Goal: Task Accomplishment & Management: Complete application form

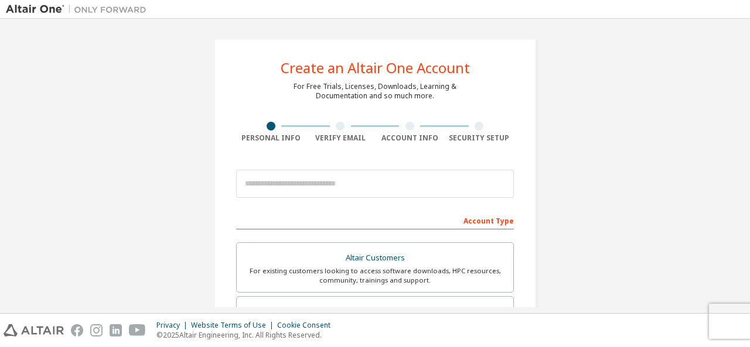
scroll to position [46, 0]
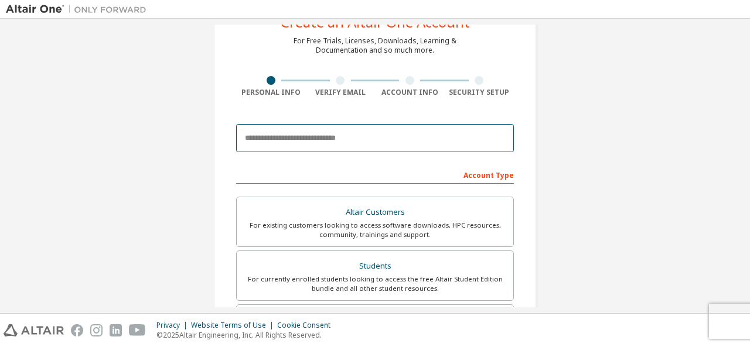
click at [262, 140] on input "email" at bounding box center [375, 138] width 278 height 28
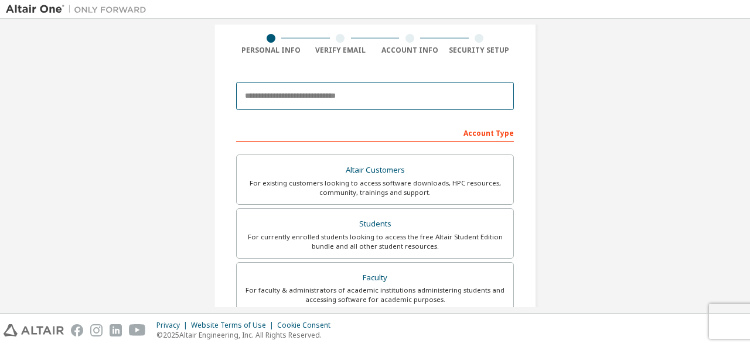
scroll to position [93, 0]
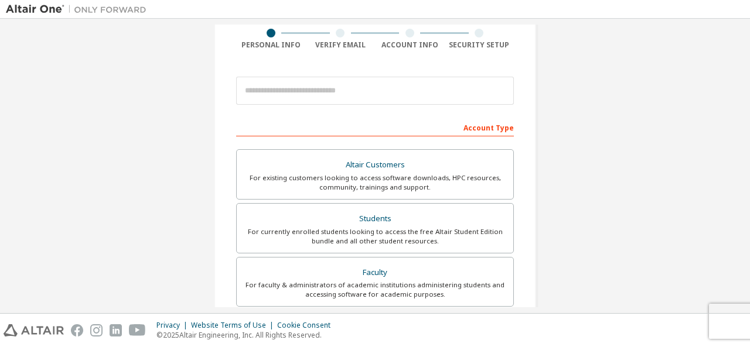
click at [182, 131] on div "Create an Altair One Account For Free Trials, Licenses, Downloads, Learning & D…" at bounding box center [375, 241] width 738 height 620
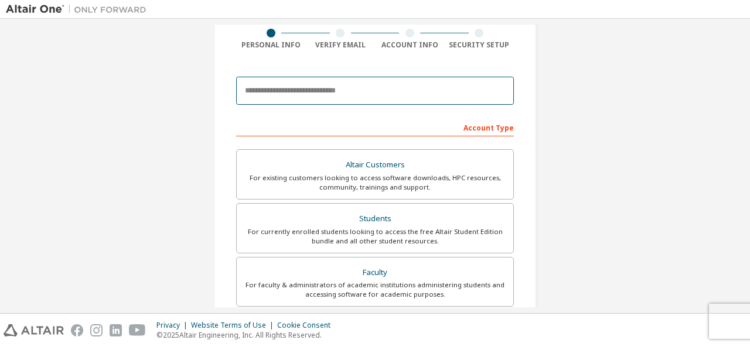
click at [285, 95] on input "email" at bounding box center [375, 91] width 278 height 28
type input "**********"
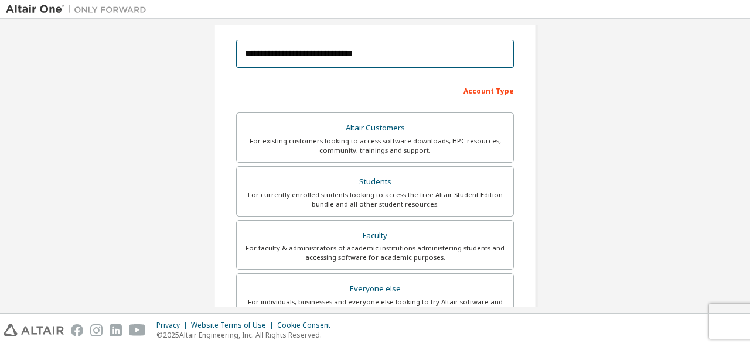
scroll to position [131, 0]
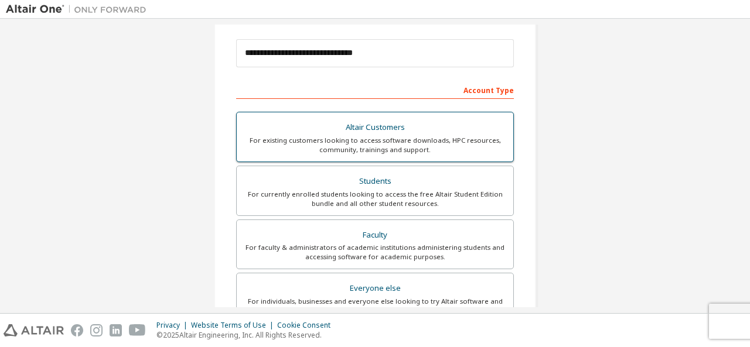
click at [384, 141] on div "For existing customers looking to access software downloads, HPC resources, com…" at bounding box center [375, 145] width 262 height 19
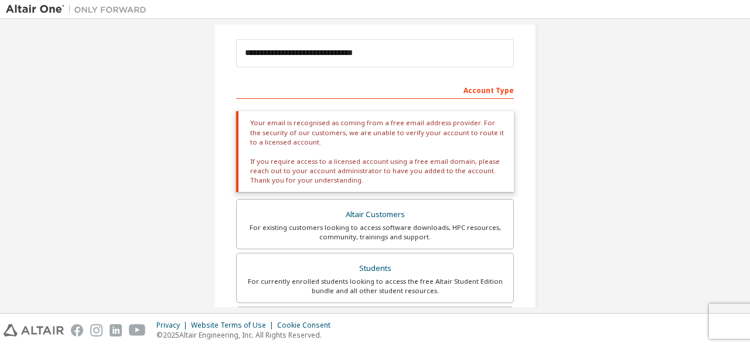
click at [568, 152] on div "**********" at bounding box center [375, 248] width 738 height 708
click at [278, 143] on div "Your email is recognised as coming from a free email address provider. For the …" at bounding box center [375, 151] width 278 height 81
click at [200, 153] on div "**********" at bounding box center [375, 248] width 350 height 708
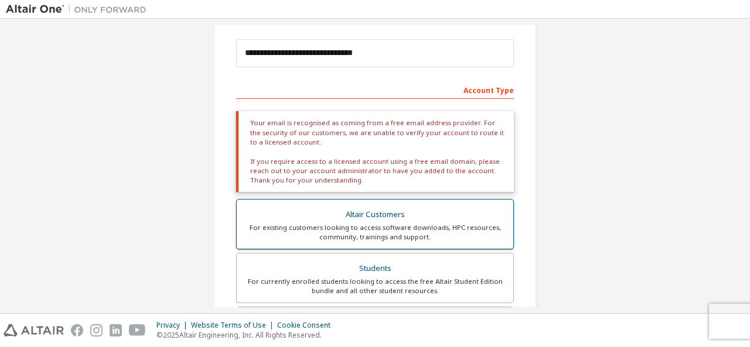
click at [425, 230] on div "For existing customers looking to access software downloads, HPC resources, com…" at bounding box center [375, 232] width 262 height 19
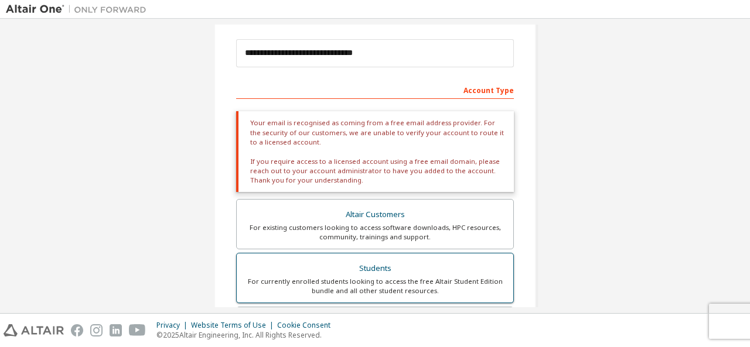
click at [383, 278] on div "For currently enrolled students looking to access the free Altair Student Editi…" at bounding box center [375, 286] width 262 height 19
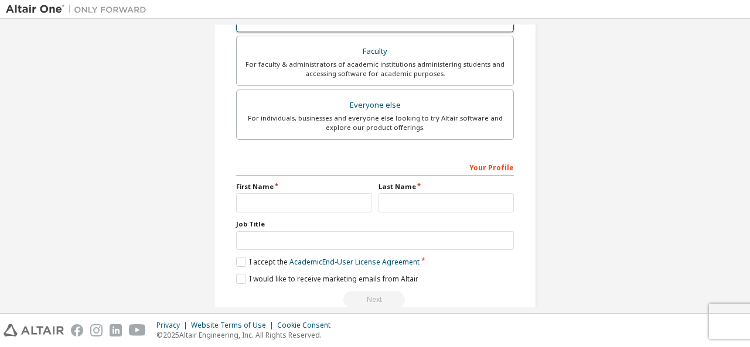
scroll to position [374, 0]
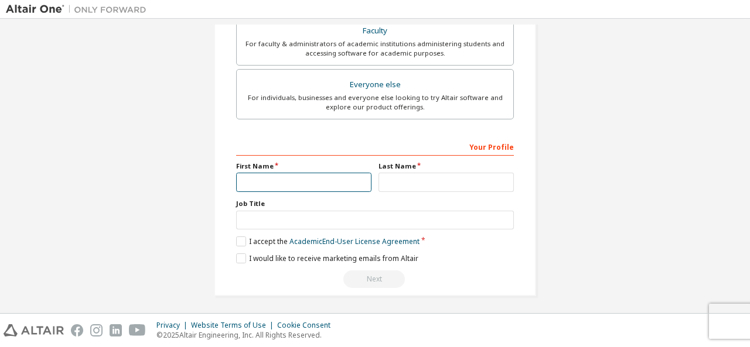
click at [283, 180] on input "text" at bounding box center [303, 182] width 135 height 19
click at [284, 173] on input "text" at bounding box center [303, 182] width 135 height 19
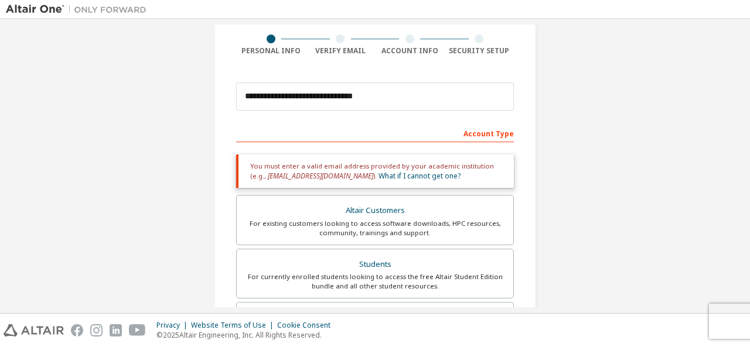
scroll to position [85, 0]
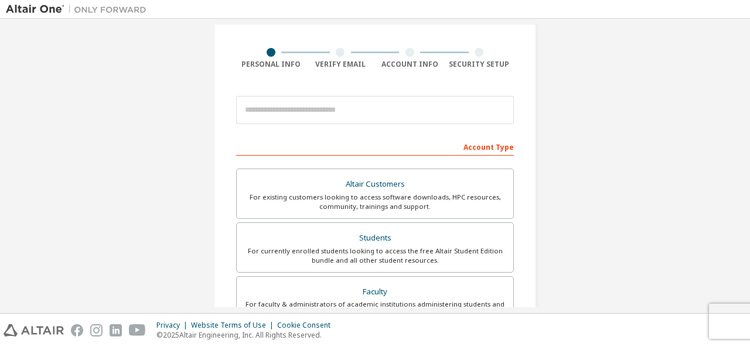
scroll to position [118, 0]
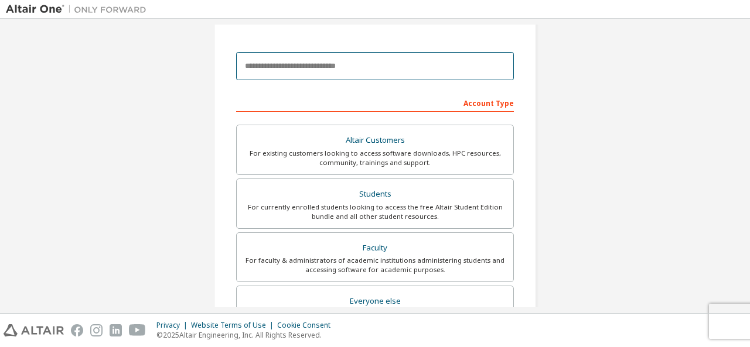
click at [302, 67] on input "email" at bounding box center [375, 66] width 278 height 28
type input "**********"
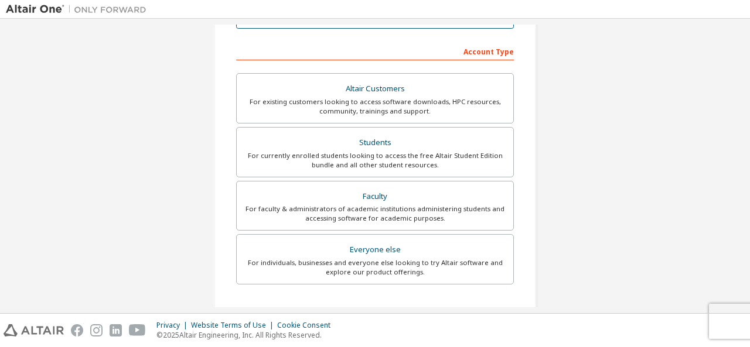
scroll to position [216, 0]
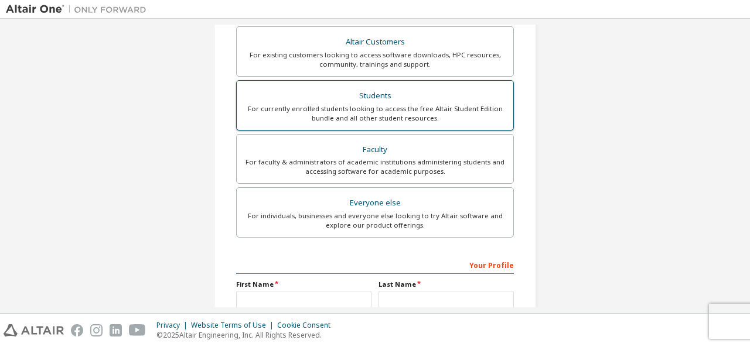
click at [362, 99] on div "Students" at bounding box center [375, 96] width 262 height 16
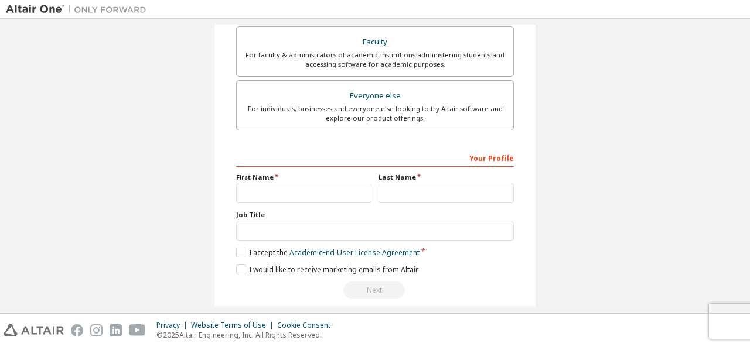
scroll to position [368, 0]
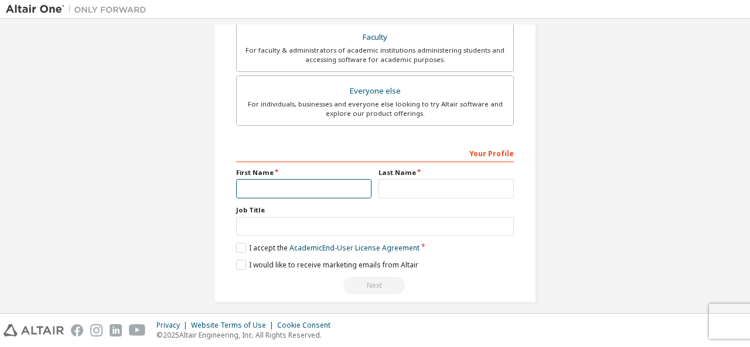
click at [236, 188] on input "text" at bounding box center [303, 188] width 135 height 19
type input "*"
type input "******"
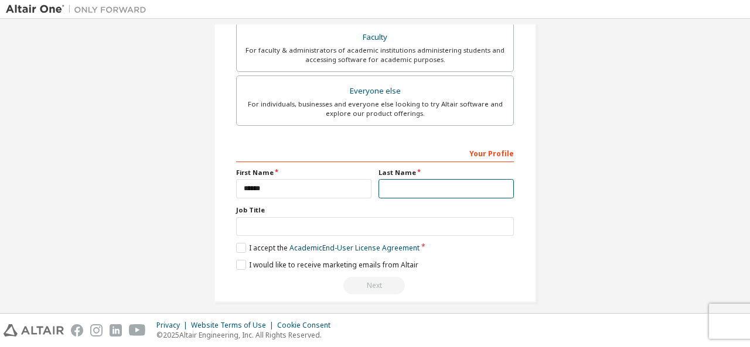
click at [398, 185] on input "text" at bounding box center [445, 188] width 135 height 19
type input "******"
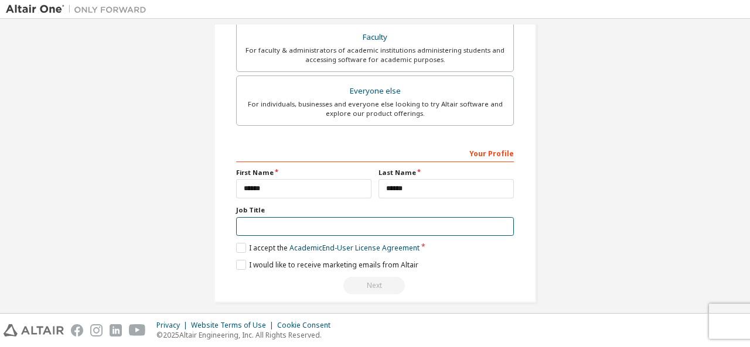
click at [253, 220] on input "text" at bounding box center [375, 226] width 278 height 19
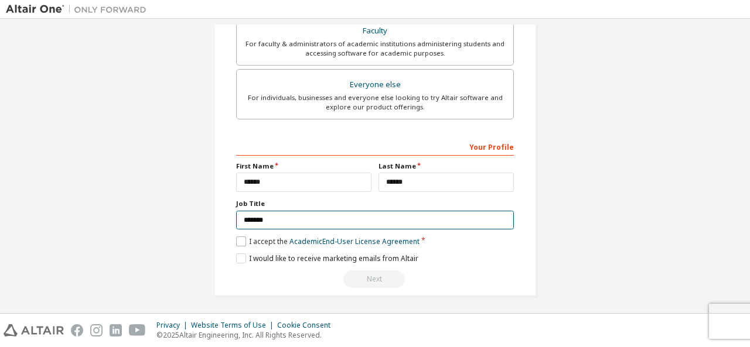
type input "*******"
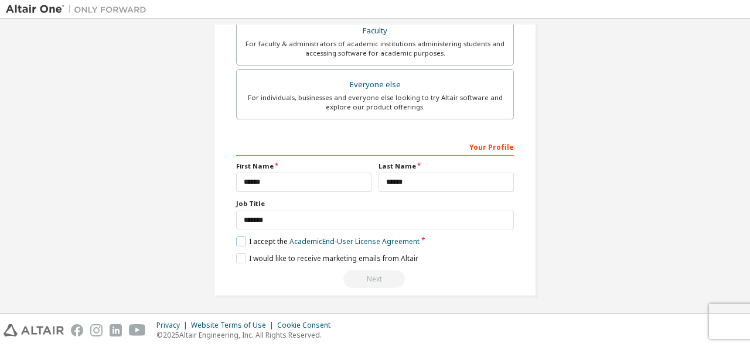
click at [251, 240] on label "I accept the Academic End-User License Agreement" at bounding box center [327, 242] width 183 height 10
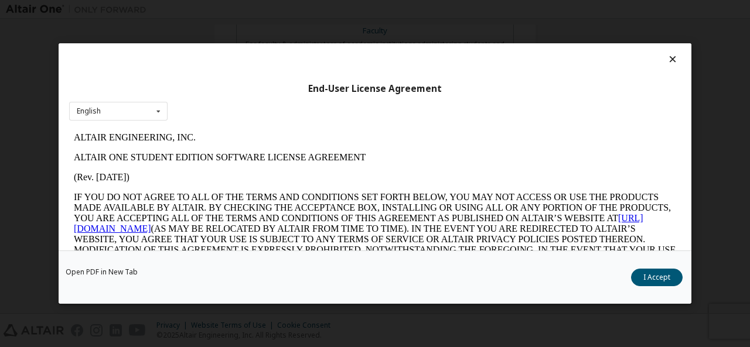
scroll to position [0, 0]
click at [667, 58] on icon at bounding box center [673, 59] width 12 height 11
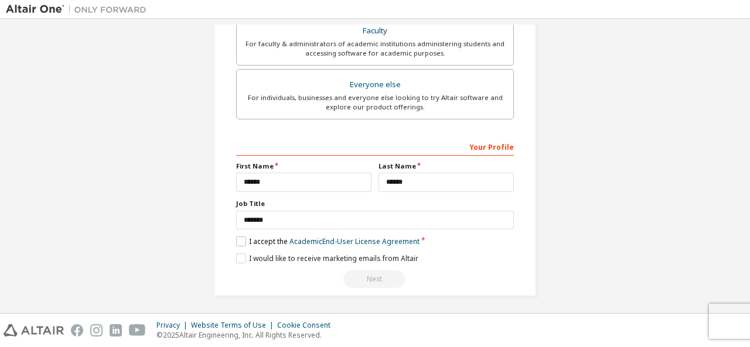
click at [239, 237] on label "I accept the Academic End-User License Agreement" at bounding box center [327, 242] width 183 height 10
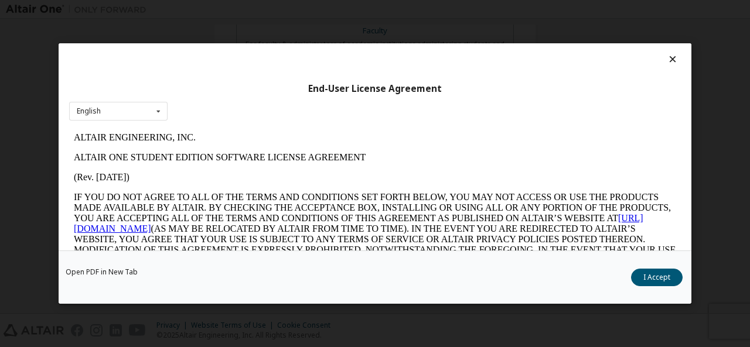
click at [667, 58] on icon at bounding box center [673, 59] width 12 height 11
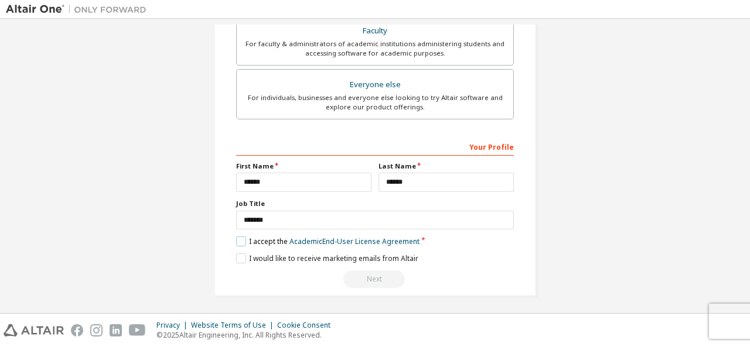
click at [243, 241] on label "I accept the Academic End-User License Agreement" at bounding box center [327, 242] width 183 height 10
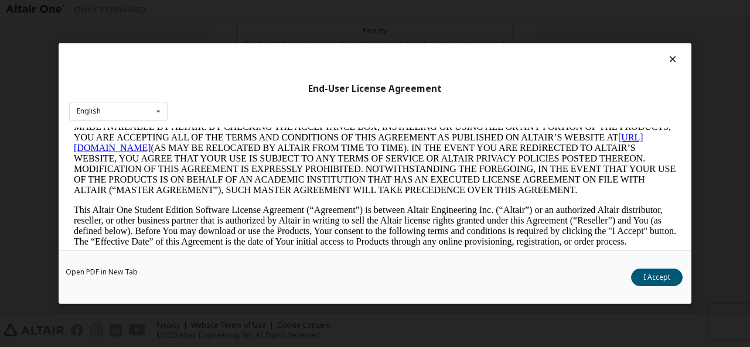
scroll to position [79, 0]
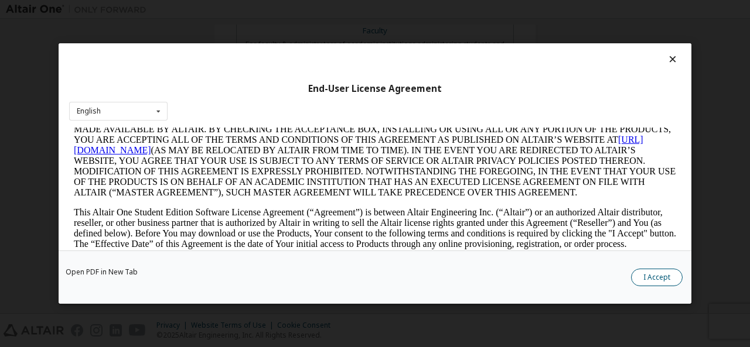
click at [652, 274] on button "I Accept" at bounding box center [657, 278] width 52 height 18
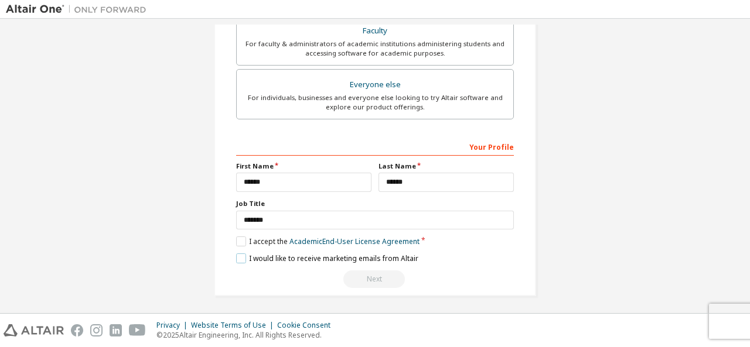
click at [236, 254] on label "I would like to receive marketing emails from Altair" at bounding box center [327, 259] width 182 height 10
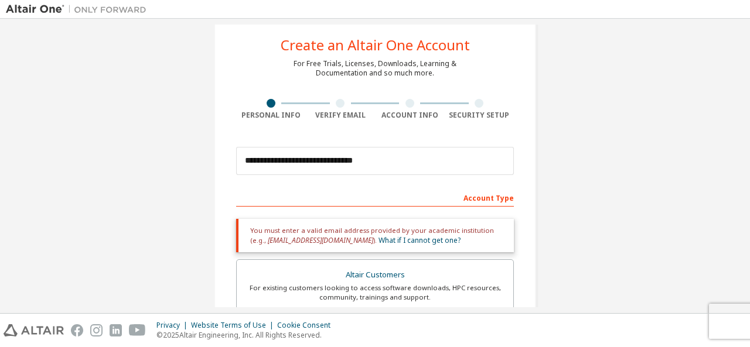
scroll to position [0, 0]
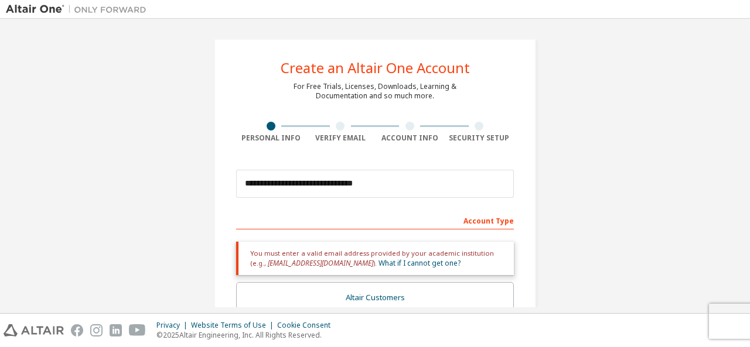
click at [336, 131] on div "Verify Email" at bounding box center [341, 132] width 70 height 21
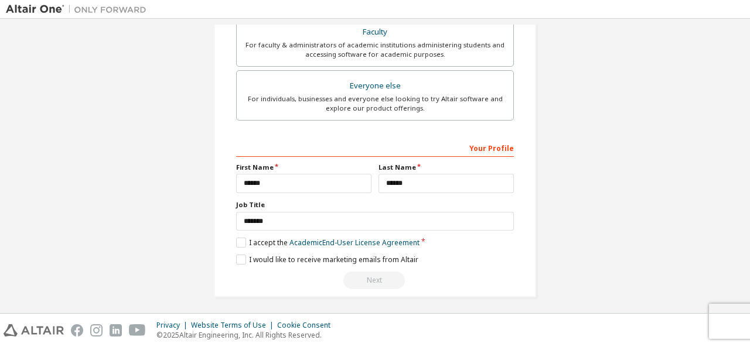
scroll to position [374, 0]
click at [373, 279] on div "Next" at bounding box center [375, 280] width 278 height 18
click at [735, 318] on div "Privacy Website Terms of Use Cookie Consent © 2025 Altair Engineering, Inc. All…" at bounding box center [375, 330] width 750 height 33
click at [352, 238] on link "Academic End-User License Agreement" at bounding box center [354, 242] width 130 height 10
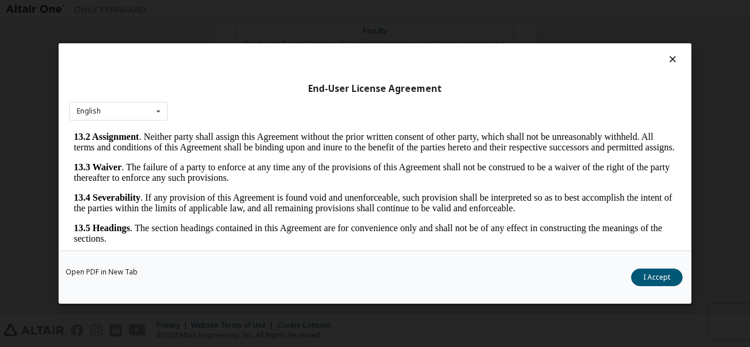
scroll to position [46, 0]
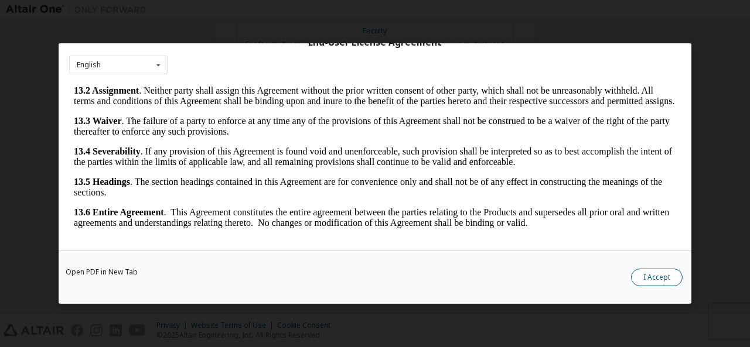
click at [653, 276] on button "I Accept" at bounding box center [657, 278] width 52 height 18
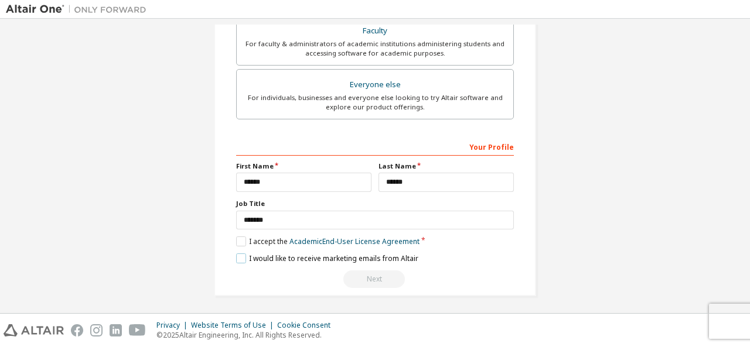
click at [236, 254] on label "I would like to receive marketing emails from Altair" at bounding box center [327, 259] width 182 height 10
click at [243, 254] on label "I would like to receive marketing emails from Altair" at bounding box center [327, 259] width 182 height 10
click at [238, 237] on label "I accept the Academic End-User License Agreement" at bounding box center [327, 242] width 183 height 10
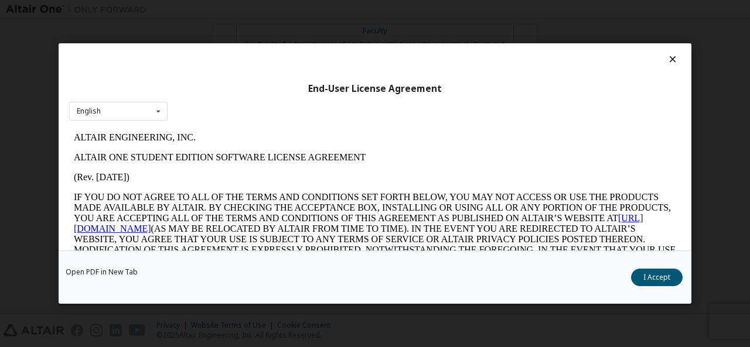
scroll to position [0, 0]
click at [656, 277] on button "I Accept" at bounding box center [657, 278] width 52 height 18
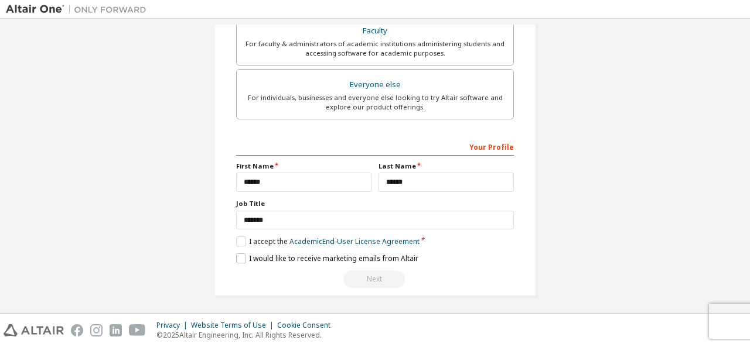
click at [238, 254] on label "I would like to receive marketing emails from Altair" at bounding box center [327, 259] width 182 height 10
click at [240, 237] on label "I accept the Academic End-User License Agreement" at bounding box center [327, 242] width 183 height 10
click at [236, 241] on label "I accept the Academic End-User License Agreement" at bounding box center [327, 242] width 183 height 10
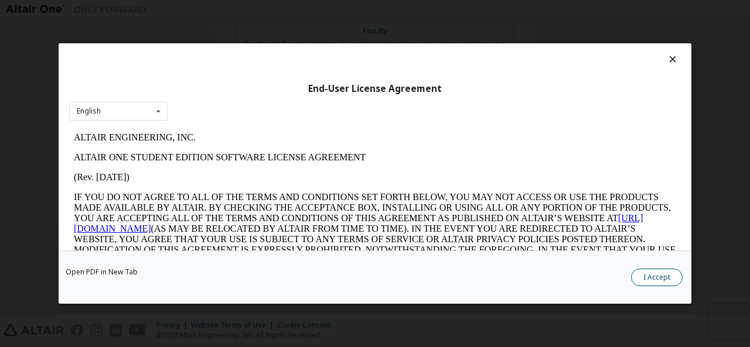
click at [656, 276] on button "I Accept" at bounding box center [657, 278] width 52 height 18
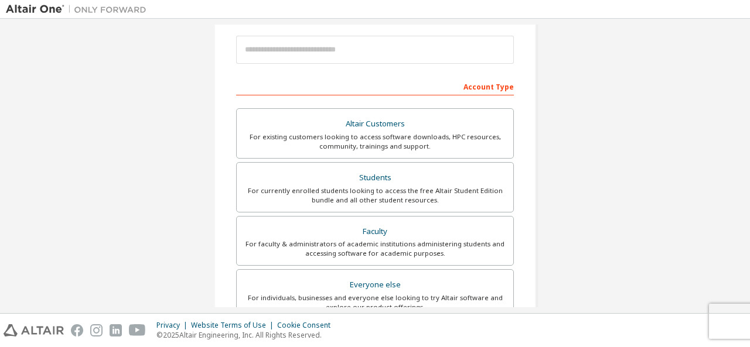
scroll to position [135, 0]
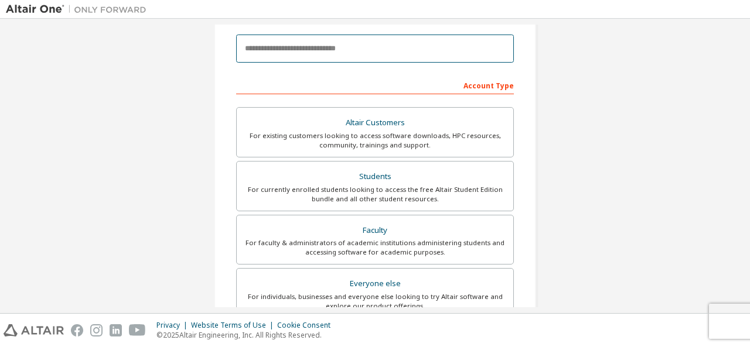
click at [281, 50] on input "email" at bounding box center [375, 49] width 278 height 28
type input "**********"
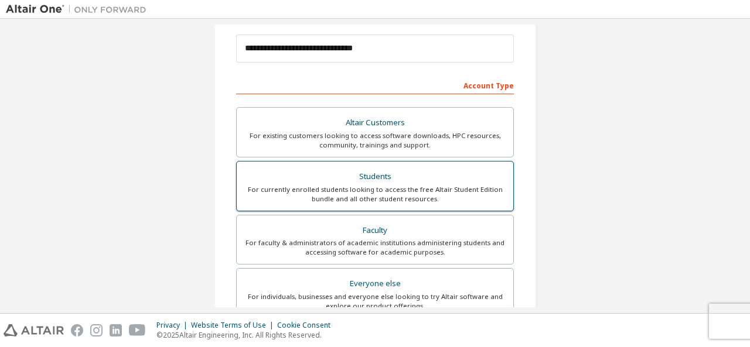
click at [374, 182] on div "Students" at bounding box center [375, 177] width 262 height 16
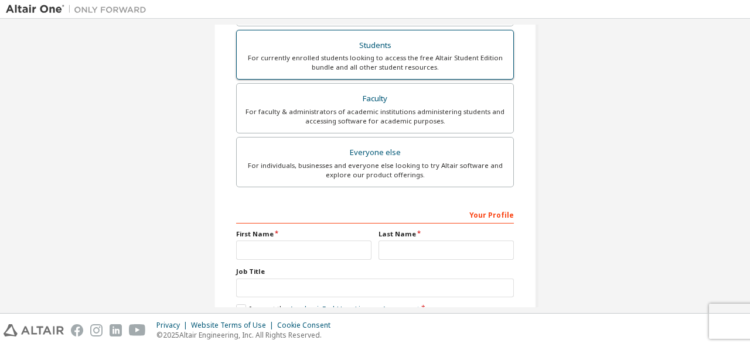
scroll to position [364, 0]
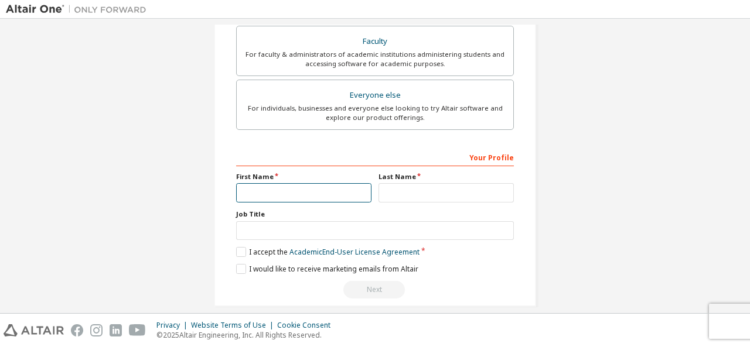
click at [261, 189] on input "text" at bounding box center [303, 192] width 135 height 19
type input "*"
type input "******"
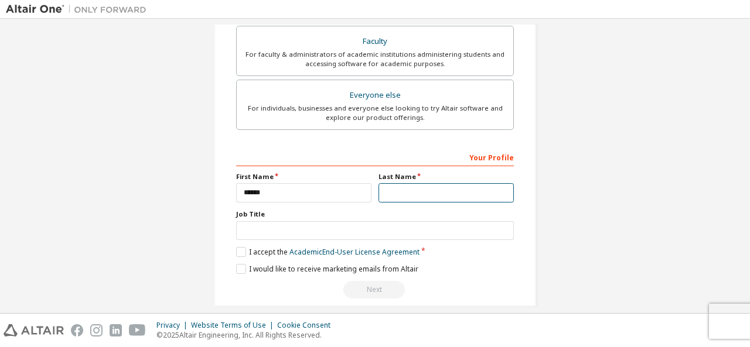
click at [380, 193] on input "text" at bounding box center [445, 192] width 135 height 19
type input "*"
type input "******"
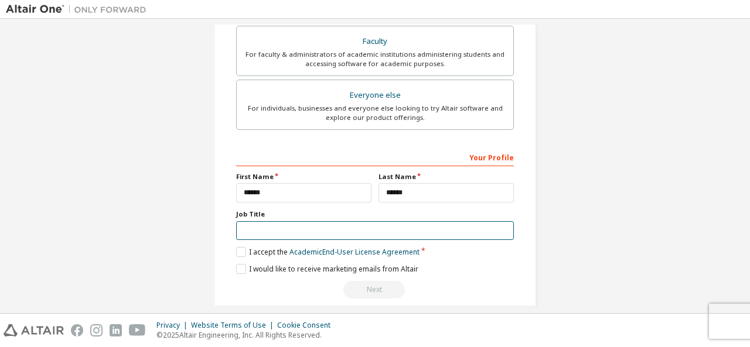
click at [258, 233] on input "text" at bounding box center [375, 230] width 278 height 19
type input "*******"
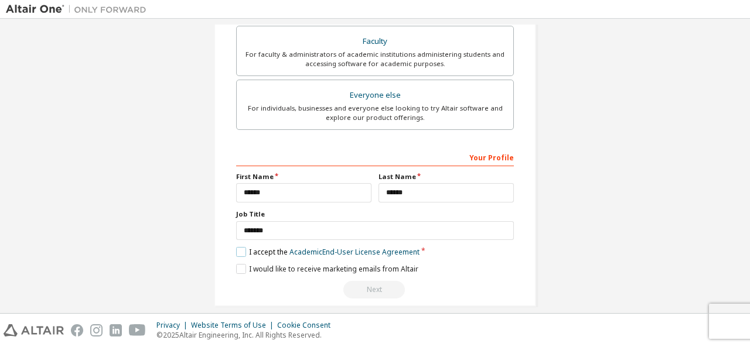
click at [240, 252] on label "I accept the Academic End-User License Agreement" at bounding box center [327, 252] width 183 height 10
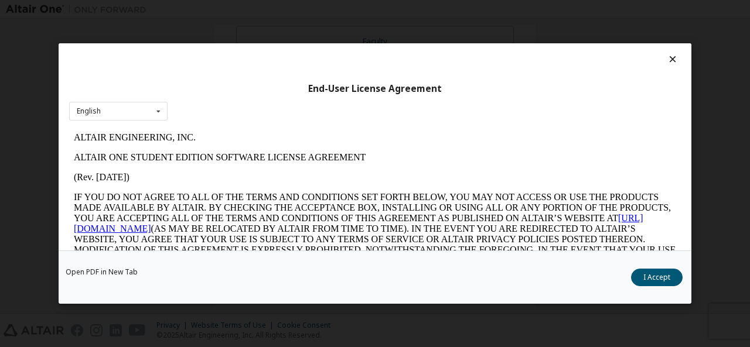
scroll to position [0, 0]
click at [650, 277] on button "I Accept" at bounding box center [657, 278] width 52 height 18
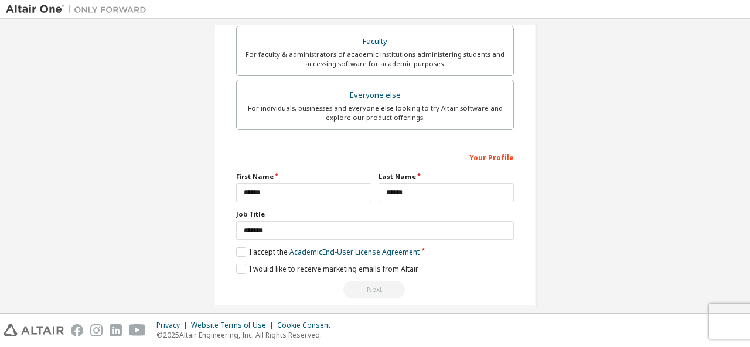
scroll to position [374, 0]
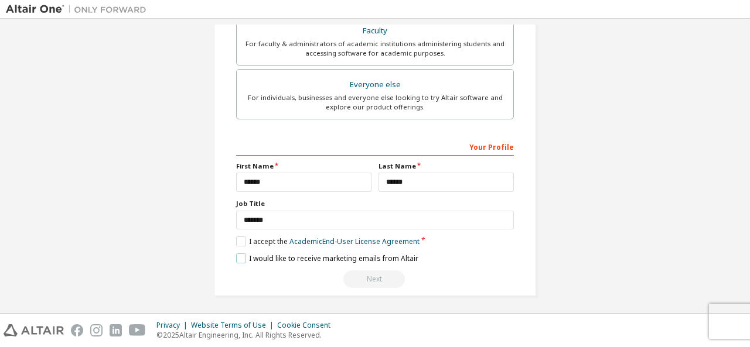
click at [272, 260] on label "I would like to receive marketing emails from Altair" at bounding box center [327, 259] width 182 height 10
click at [367, 274] on div "Next" at bounding box center [375, 280] width 278 height 18
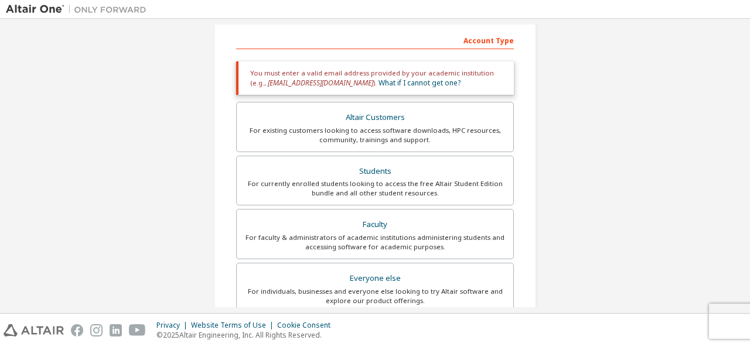
scroll to position [231, 0]
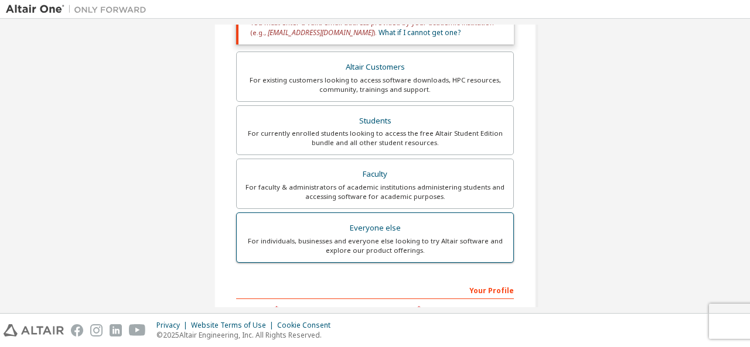
click at [414, 237] on div "For individuals, businesses and everyone else looking to try Altair software an…" at bounding box center [375, 246] width 262 height 19
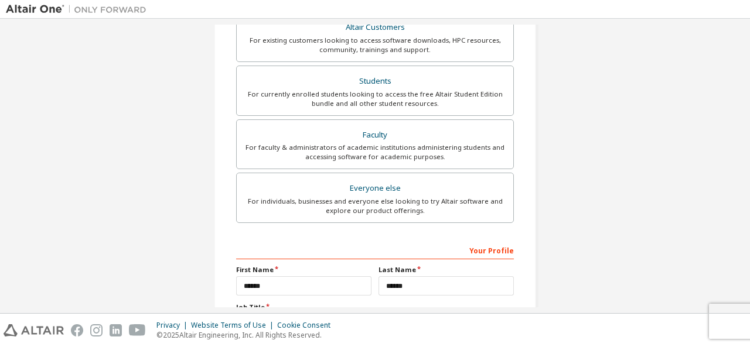
scroll to position [334, 0]
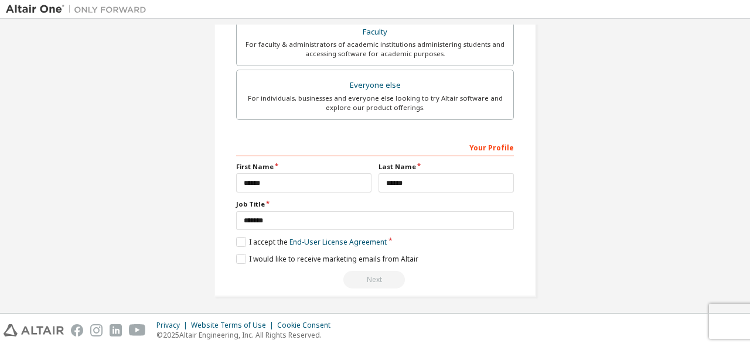
click at [239, 248] on div "**********" at bounding box center [375, 214] width 278 height 152
click at [239, 254] on label "I would like to receive marketing emails from Altair" at bounding box center [327, 259] width 182 height 10
click at [236, 238] on label "I accept the End-User License Agreement" at bounding box center [311, 242] width 151 height 10
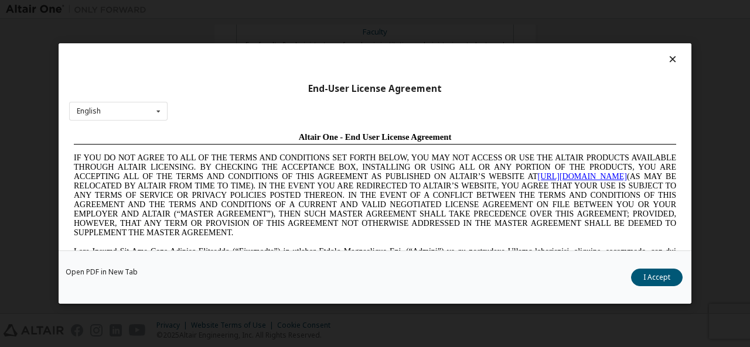
scroll to position [0, 0]
click at [660, 274] on button "I Accept" at bounding box center [657, 278] width 52 height 18
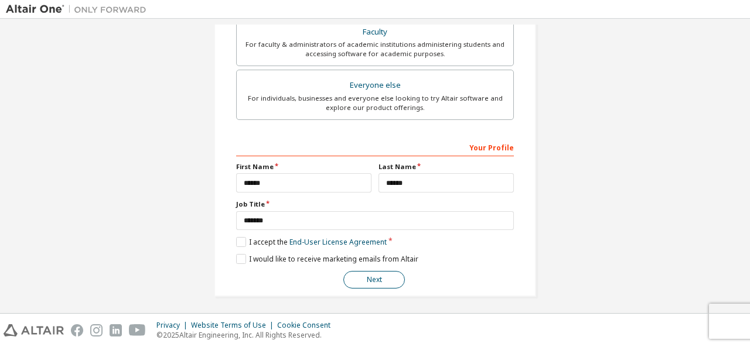
click at [370, 274] on button "Next" at bounding box center [374, 280] width 62 height 18
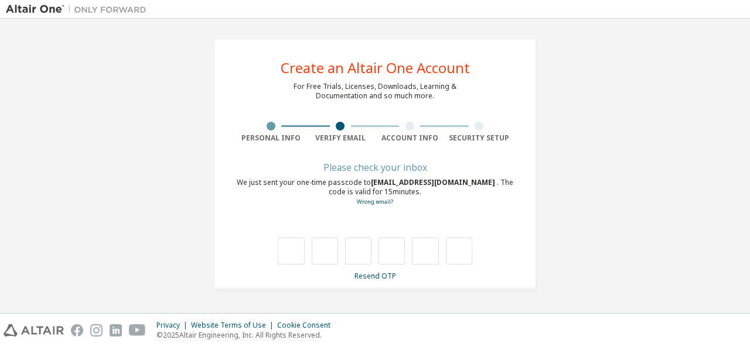
type input "*"
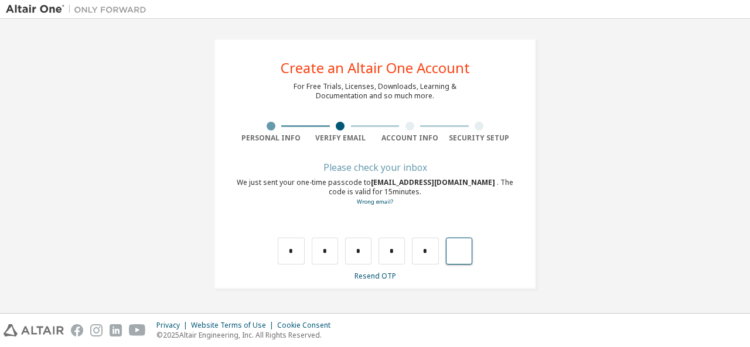
type input "*"
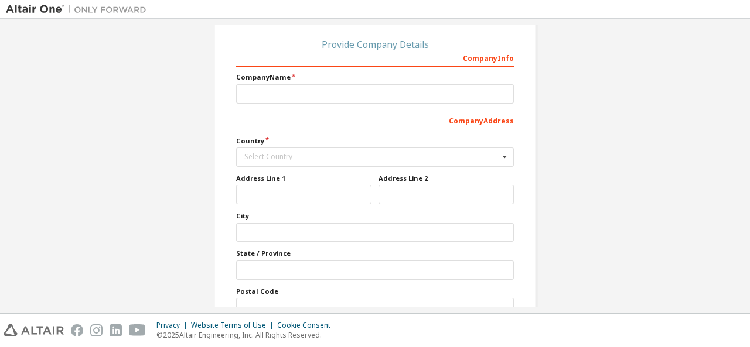
scroll to position [122, 0]
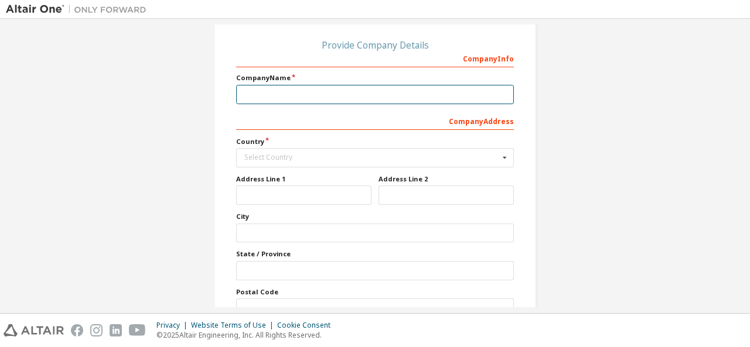
click at [262, 90] on input "text" at bounding box center [375, 94] width 278 height 19
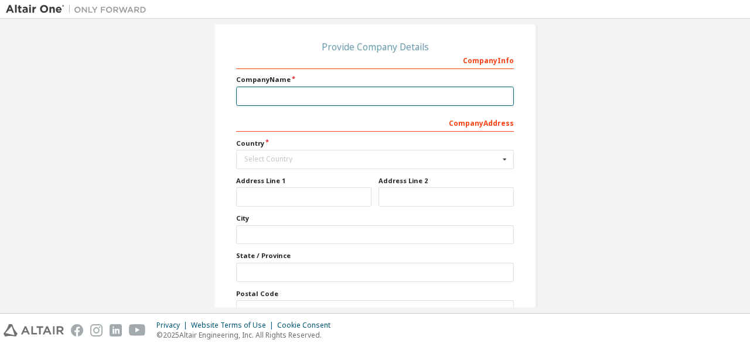
click at [256, 95] on input "text" at bounding box center [375, 96] width 278 height 19
type input "**********"
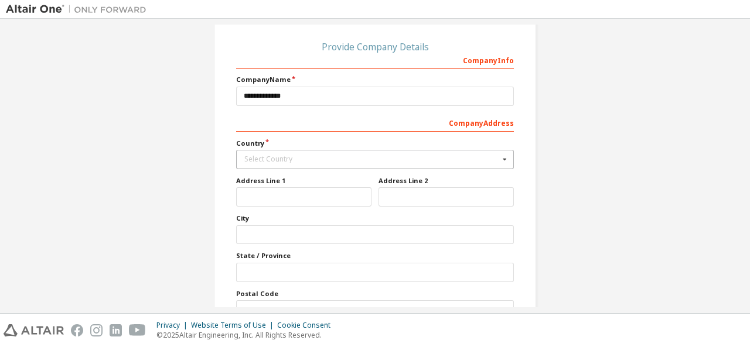
click at [262, 158] on div "Select Country" at bounding box center [371, 159] width 255 height 7
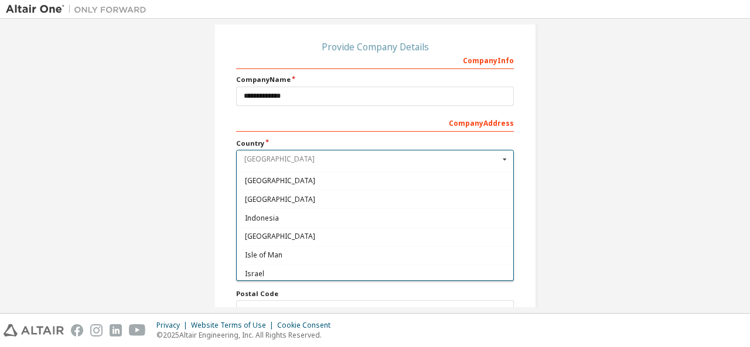
scroll to position [1842, 0]
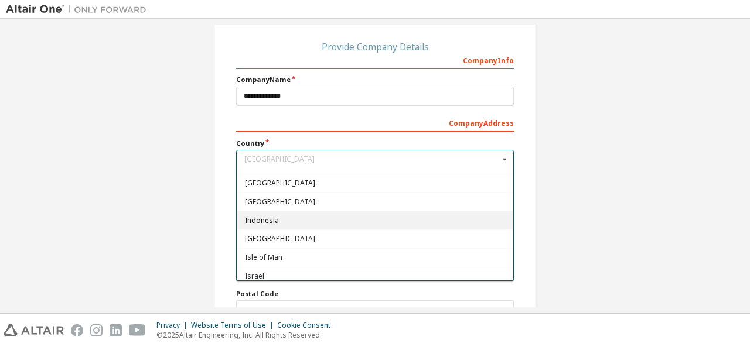
click at [258, 217] on span "Indonesia" at bounding box center [375, 220] width 261 height 7
type input "***"
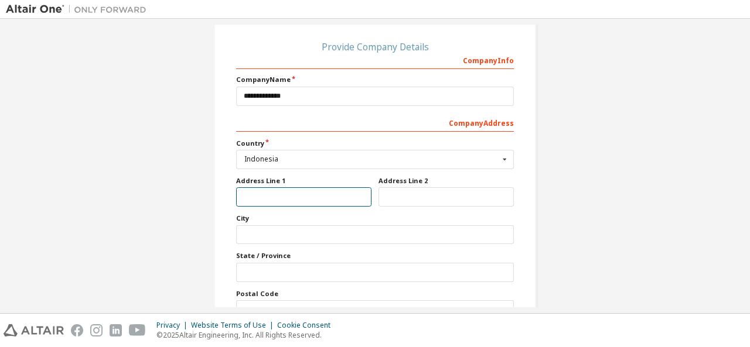
click at [272, 199] on input "text" at bounding box center [303, 196] width 135 height 19
type input "*****"
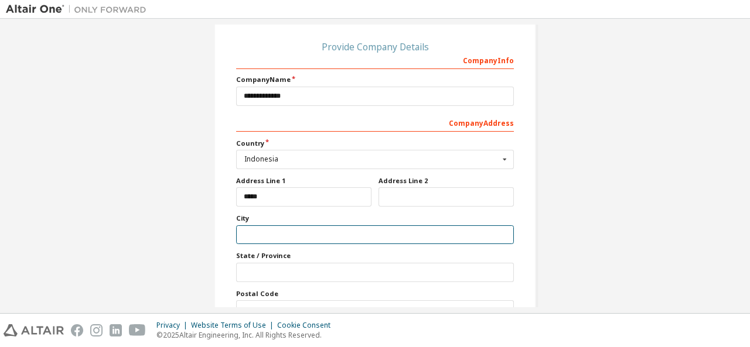
click at [240, 233] on input "text" at bounding box center [375, 235] width 278 height 19
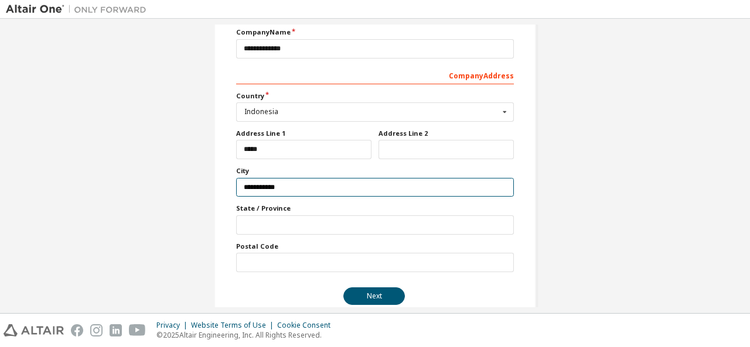
scroll to position [170, 0]
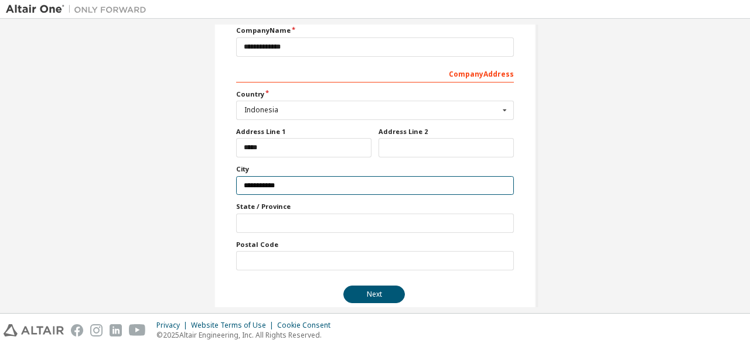
type input "**********"
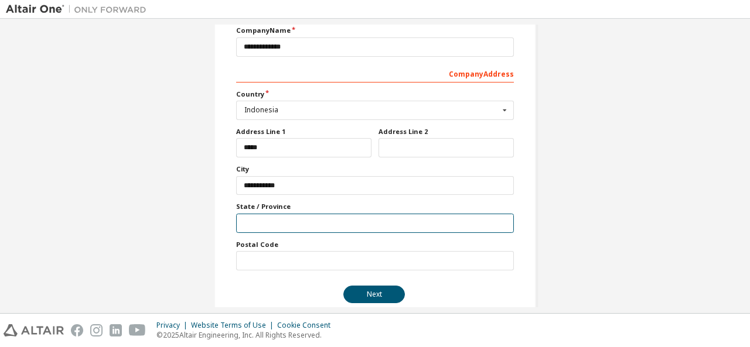
click at [259, 220] on input "text" at bounding box center [375, 223] width 278 height 19
type input "**********"
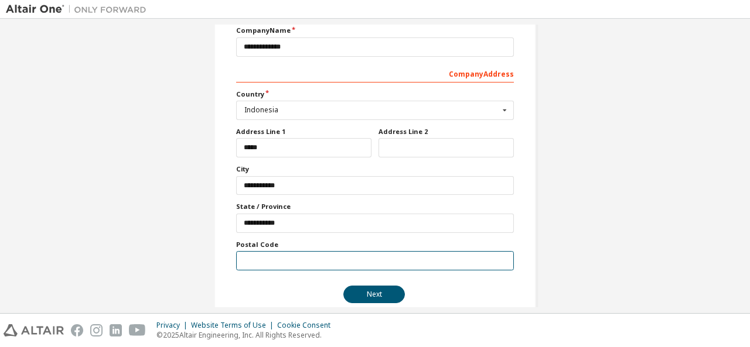
click at [257, 257] on input "text" at bounding box center [375, 260] width 278 height 19
type input "*****"
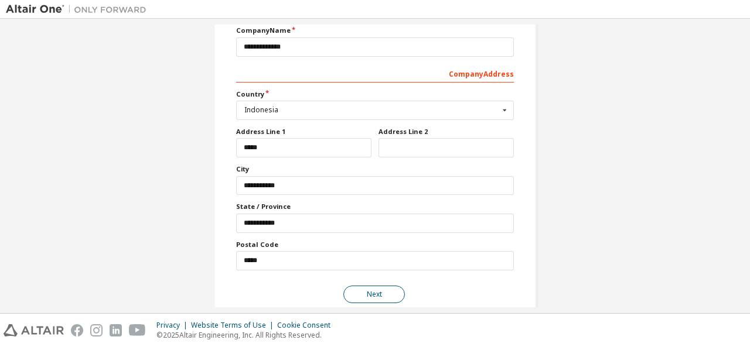
click at [379, 289] on button "Next" at bounding box center [374, 295] width 62 height 18
